Goal: Find specific page/section: Find specific page/section

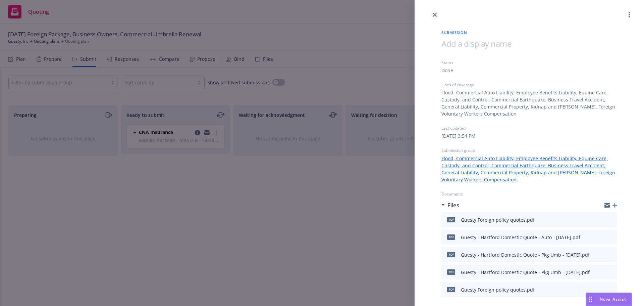
click at [433, 15] on icon "close" at bounding box center [435, 15] width 4 height 4
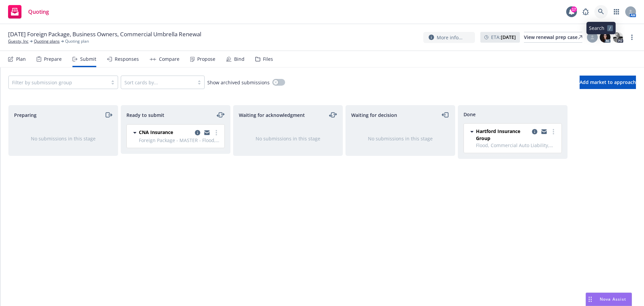
click at [597, 11] on link at bounding box center [600, 11] width 13 height 13
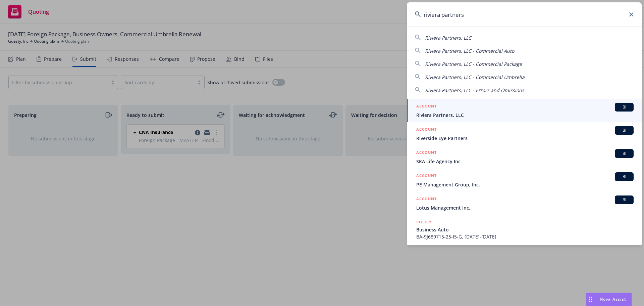
type input "riviera partners"
click at [463, 114] on span "Riviera Partners, LLC" at bounding box center [524, 114] width 217 height 7
